Goal: Information Seeking & Learning: Learn about a topic

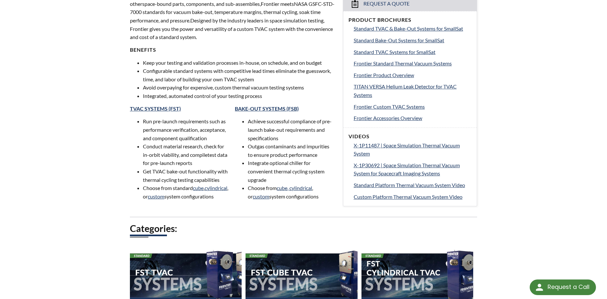
scroll to position [398, 0]
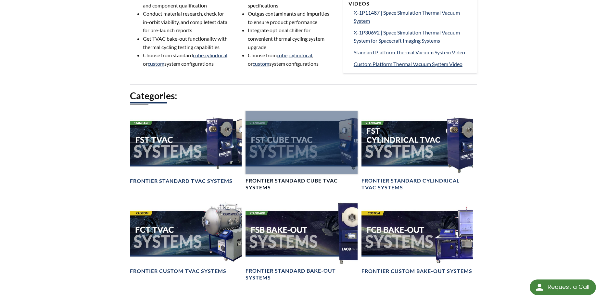
click at [276, 148] on div at bounding box center [302, 142] width 112 height 63
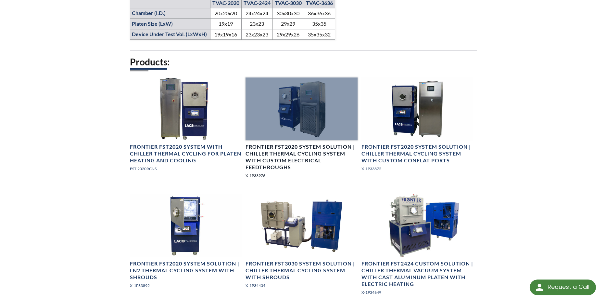
scroll to position [464, 0]
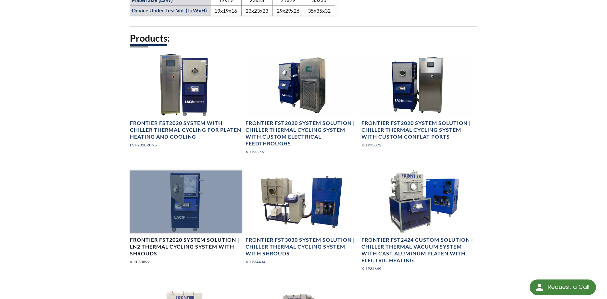
click at [189, 203] on div at bounding box center [186, 201] width 112 height 63
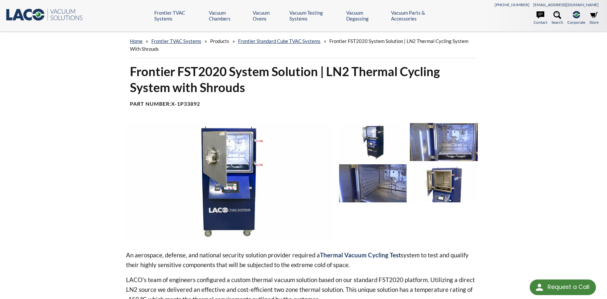
click at [365, 134] on img at bounding box center [373, 142] width 68 height 38
